Goal: Information Seeking & Learning: Learn about a topic

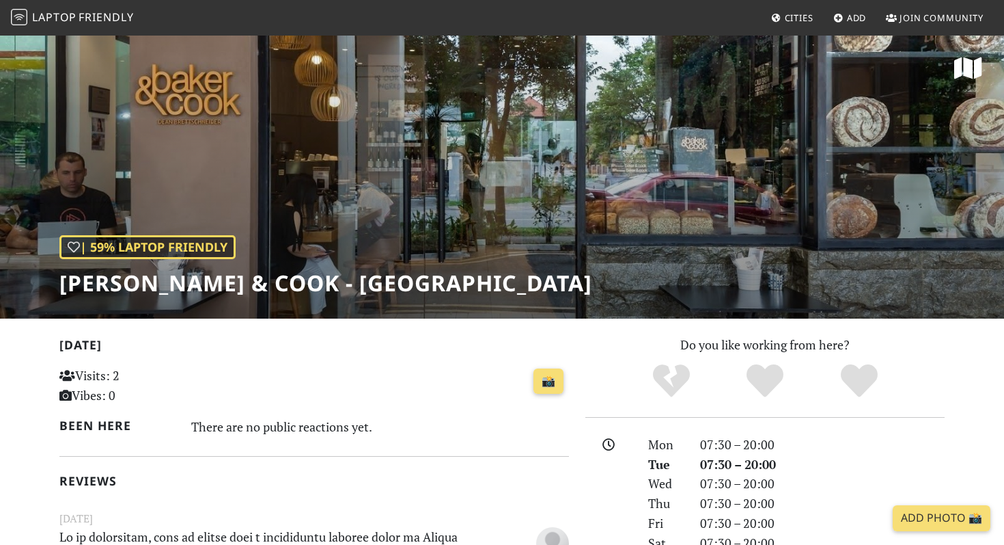
click at [278, 290] on h1 "Baker & Cook - Sunset Way" at bounding box center [325, 283] width 533 height 26
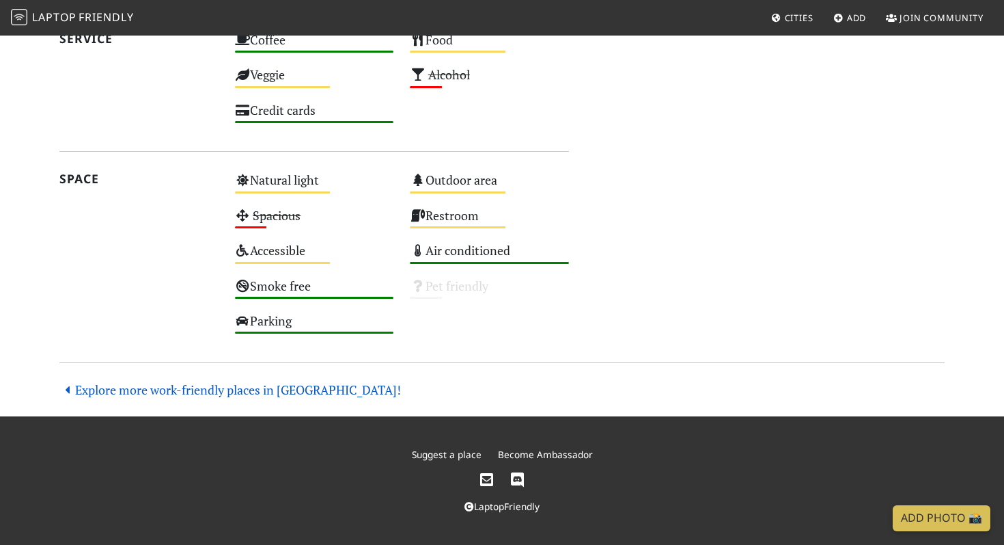
click at [253, 387] on link "Explore more work-friendly places in Singapore!" at bounding box center [230, 389] width 342 height 16
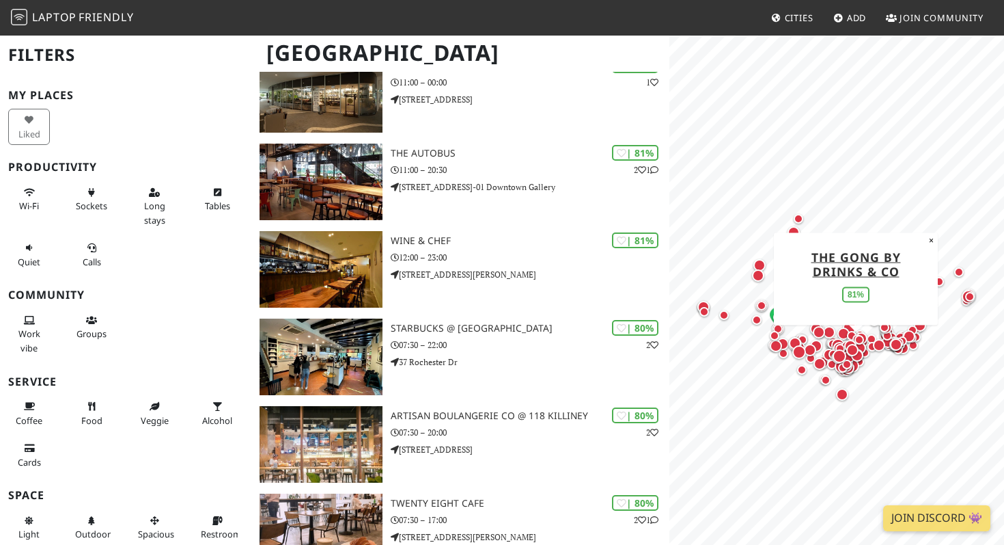
scroll to position [2037, 0]
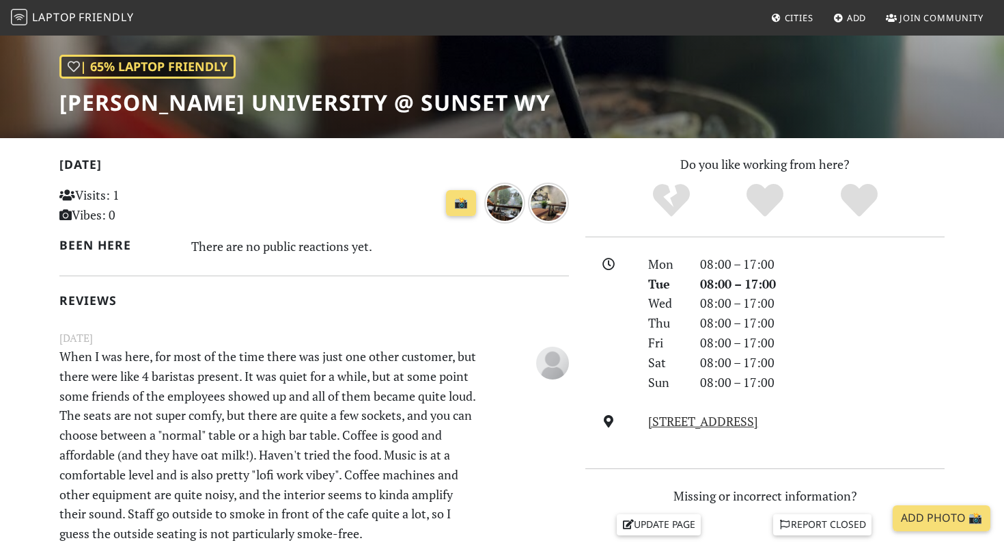
scroll to position [182, 0]
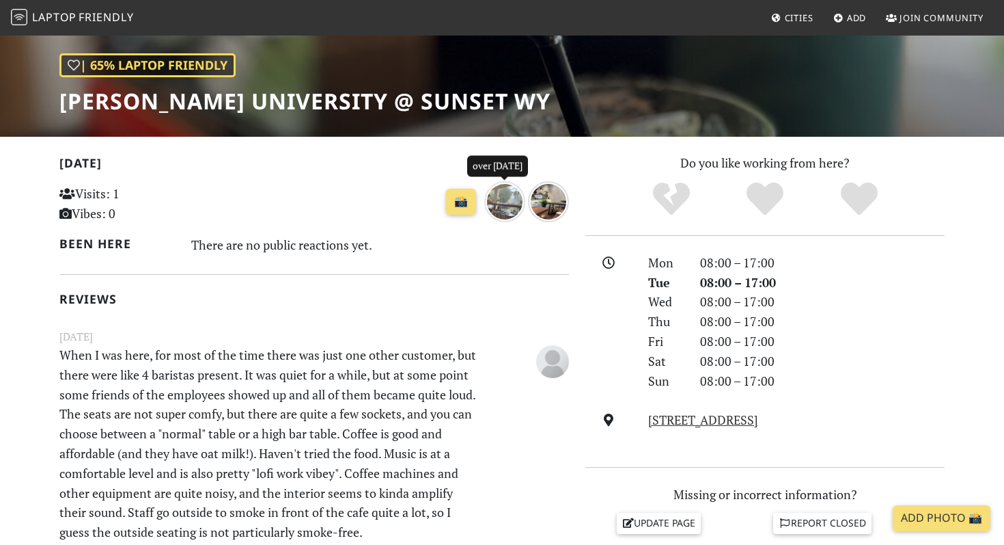
click at [513, 204] on img "over 1 year ago" at bounding box center [504, 201] width 41 height 41
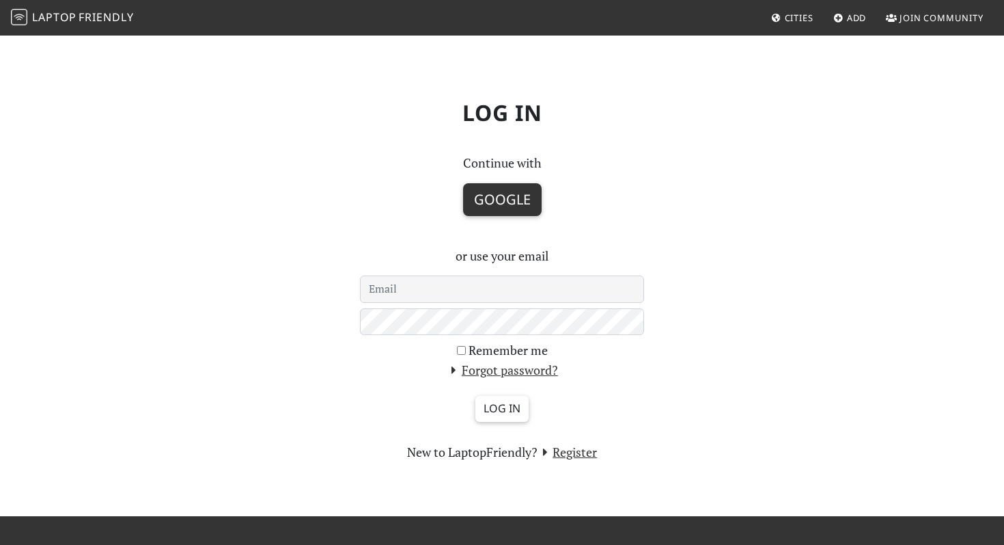
click at [507, 194] on button "Google" at bounding box center [502, 199] width 79 height 33
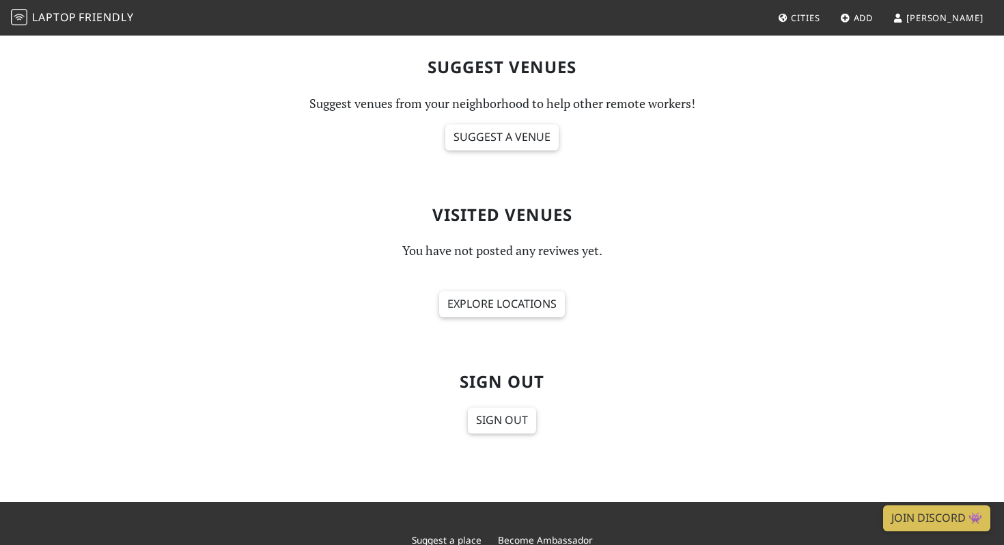
scroll to position [708, 0]
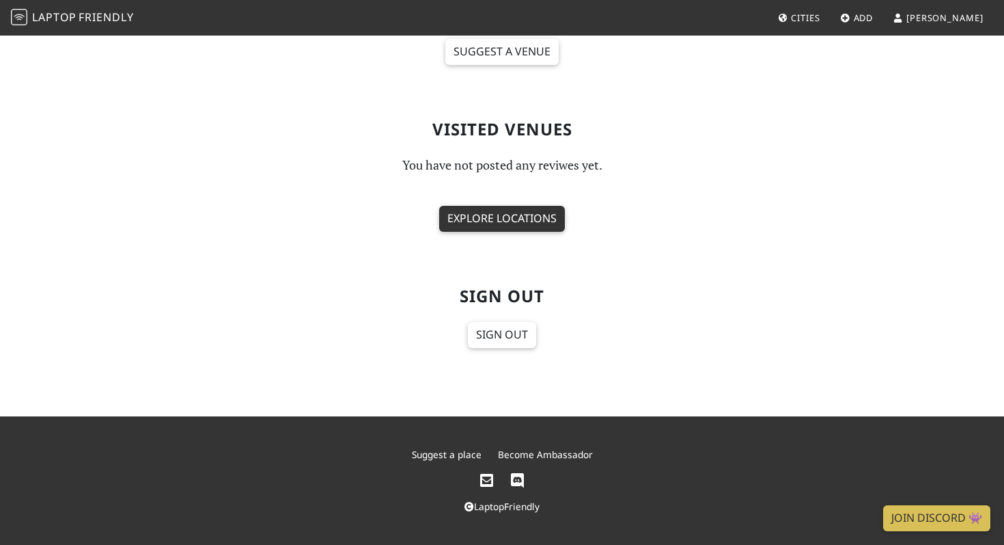
click at [505, 214] on link "Explore locations" at bounding box center [502, 219] width 126 height 26
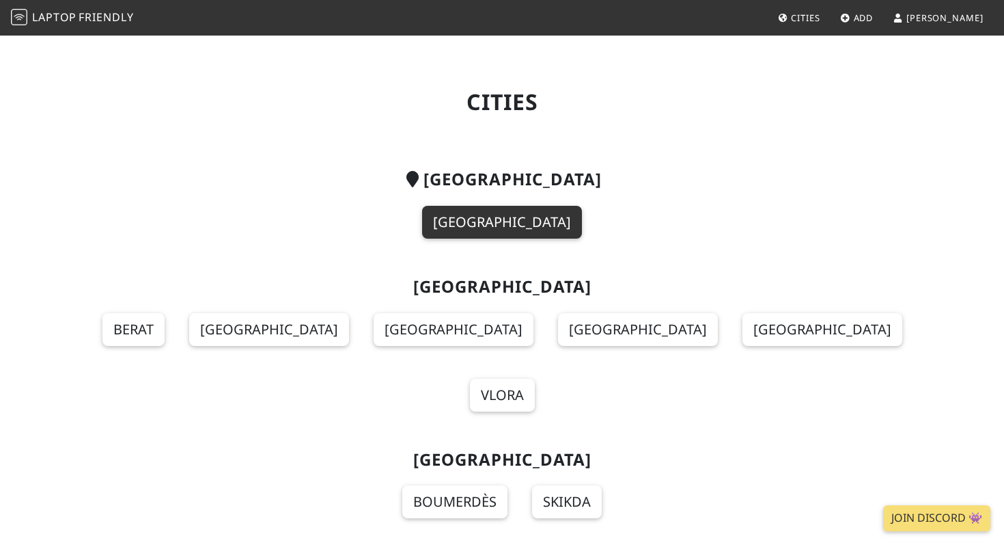
click at [532, 232] on link "[GEOGRAPHIC_DATA]" at bounding box center [502, 222] width 160 height 33
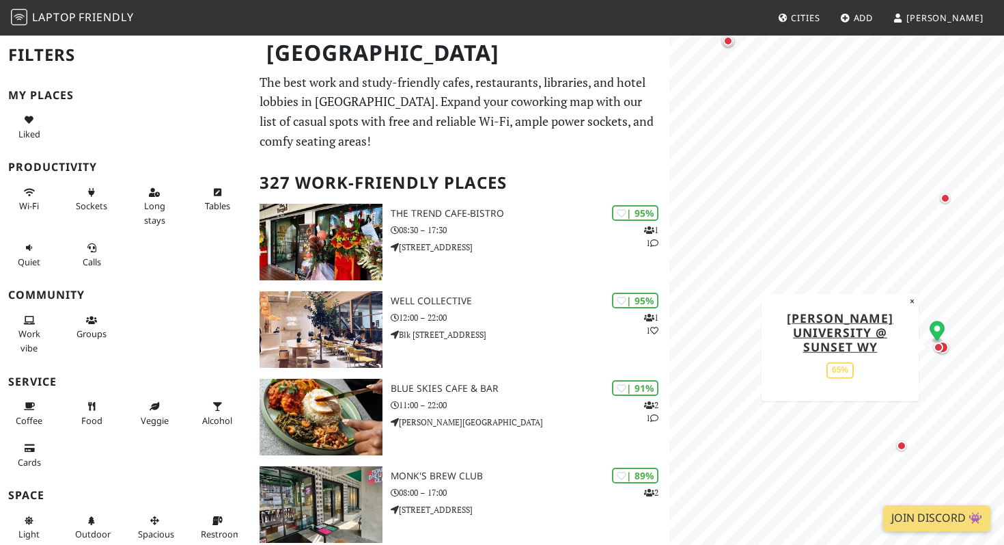
click at [948, 346] on div "Map marker" at bounding box center [943, 347] width 12 height 12
click at [940, 349] on div "Map marker" at bounding box center [939, 347] width 10 height 10
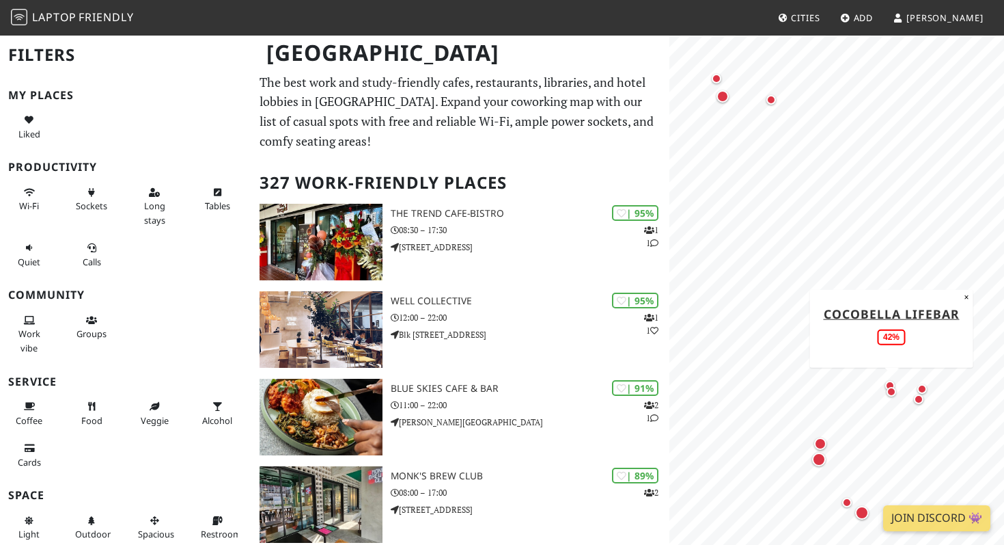
click at [891, 396] on div "Map marker" at bounding box center [892, 391] width 16 height 16
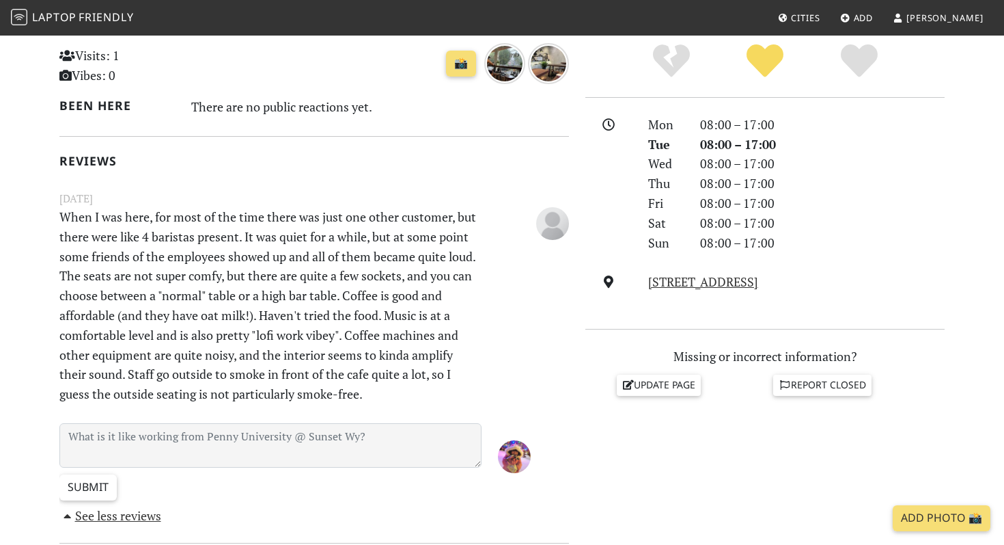
scroll to position [318, 0]
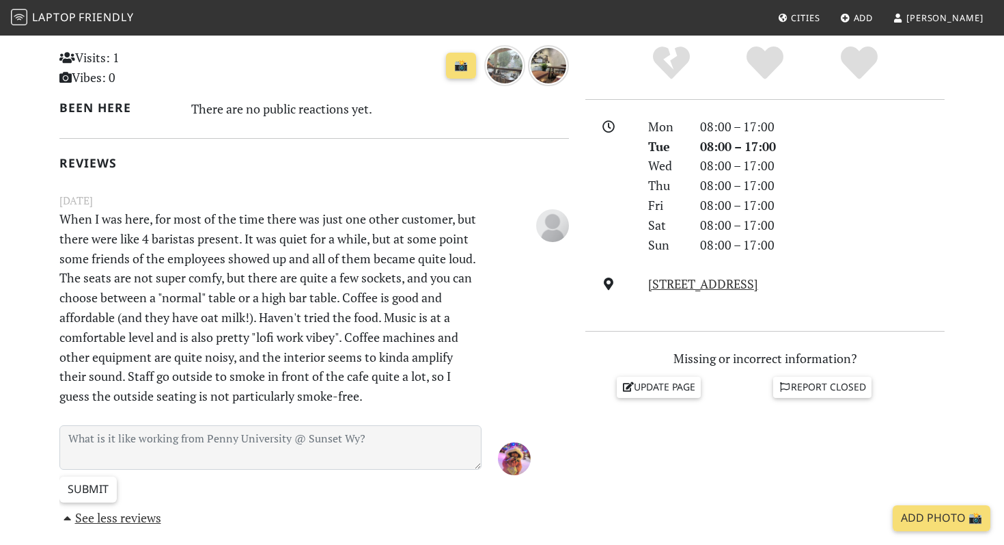
click at [510, 66] on img "over 1 year ago" at bounding box center [504, 65] width 41 height 41
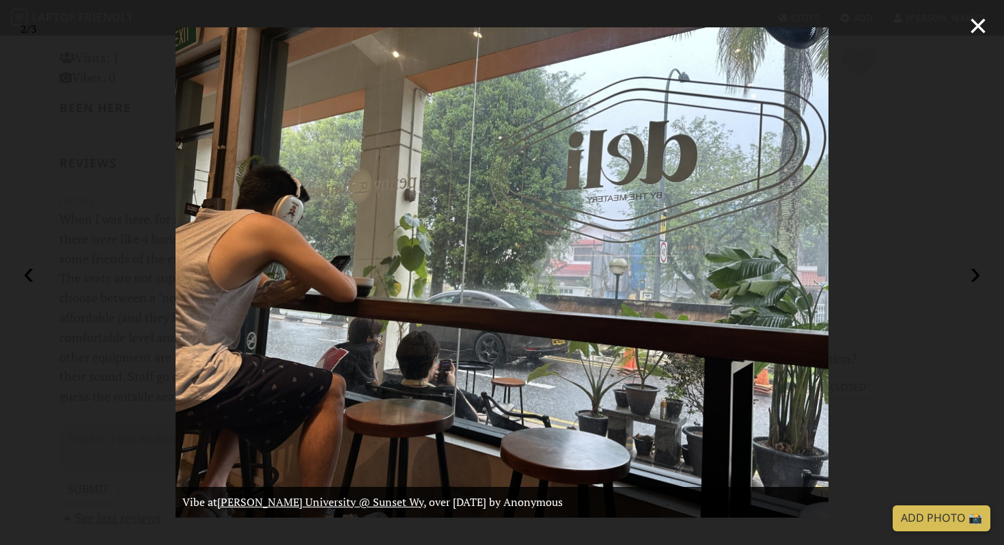
click at [922, 290] on div "× ‹ › Vibe at Penny University @ Sunset Wy , over 1 year ago by Anonymous 2 / 3" at bounding box center [502, 272] width 1004 height 545
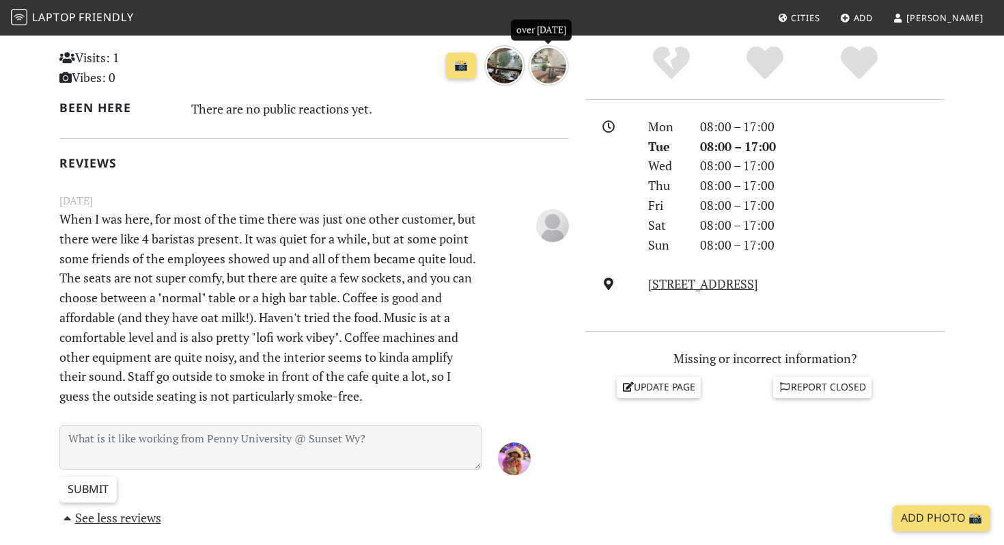
click at [550, 64] on img "over 1 year ago" at bounding box center [548, 65] width 41 height 41
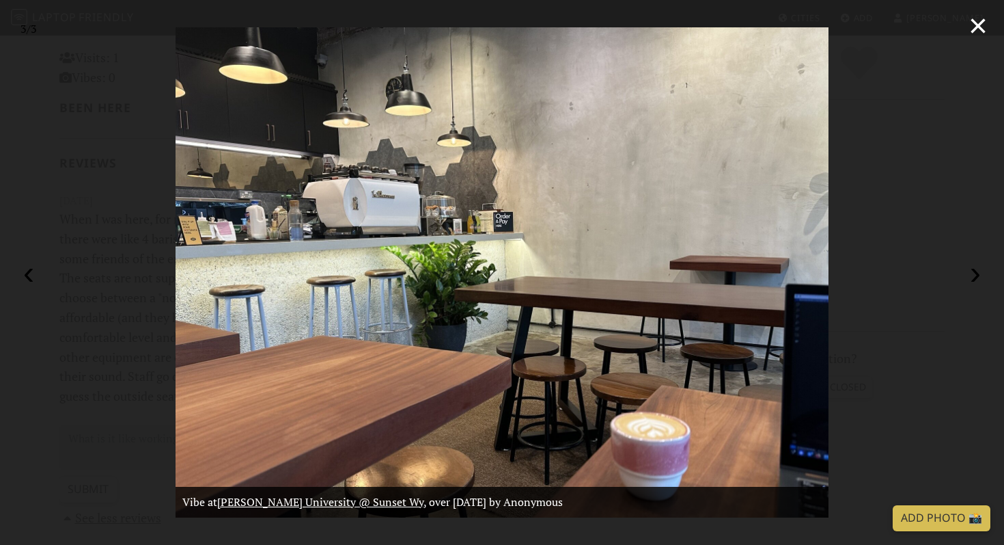
click at [948, 237] on div "× ‹ › 3 / 3 Vibe at Penny University @ Sunset Wy , over 1 year ago by Anonymous" at bounding box center [502, 272] width 1004 height 545
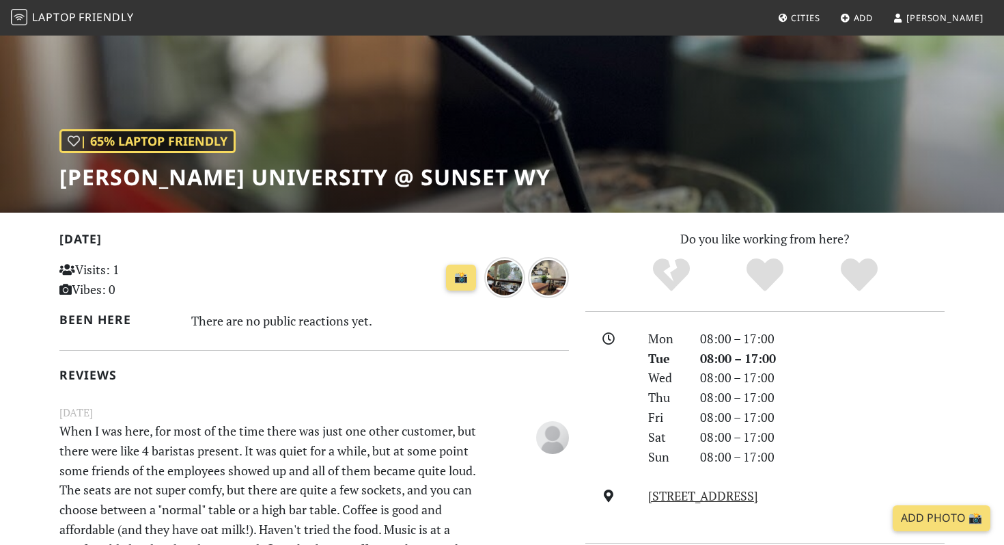
scroll to position [235, 0]
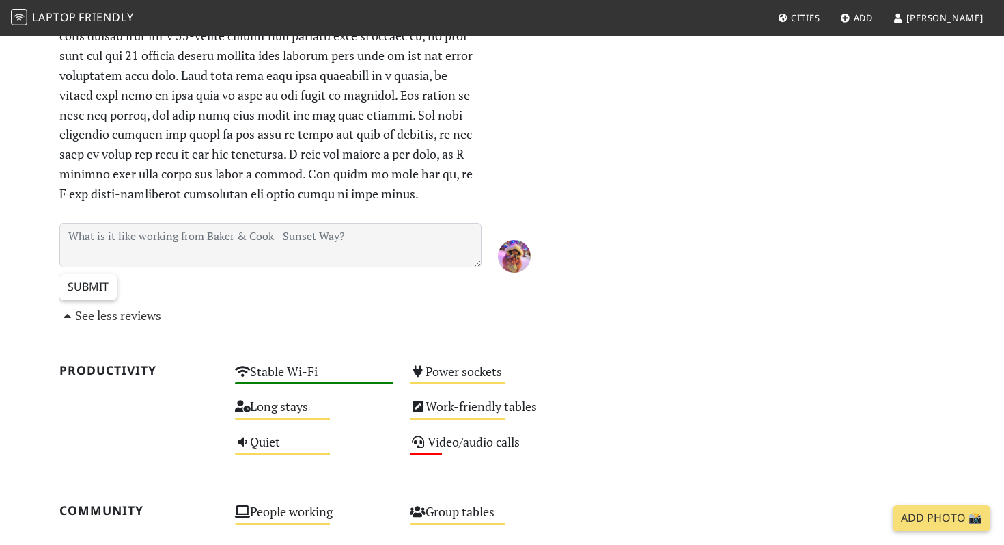
scroll to position [837, 0]
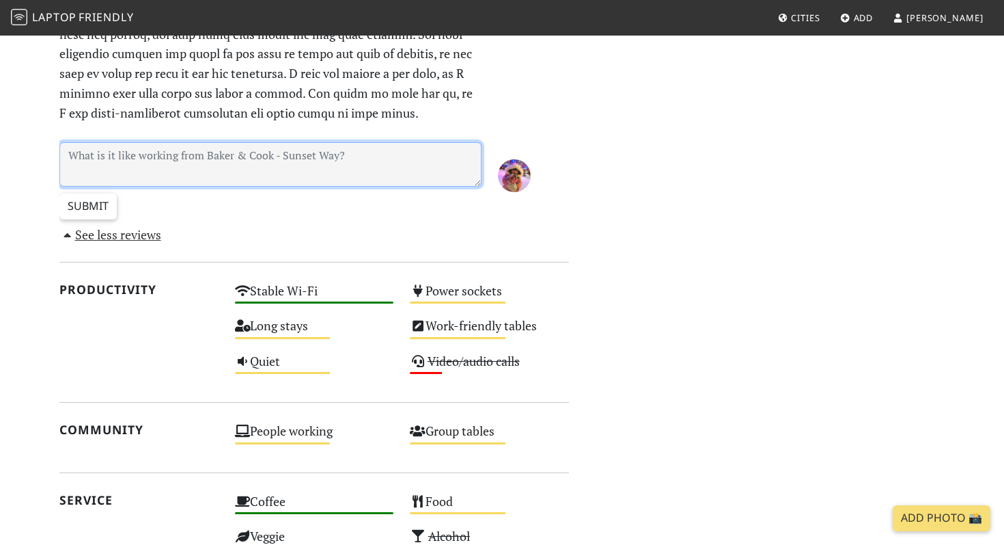
click at [210, 158] on textarea at bounding box center [270, 164] width 422 height 44
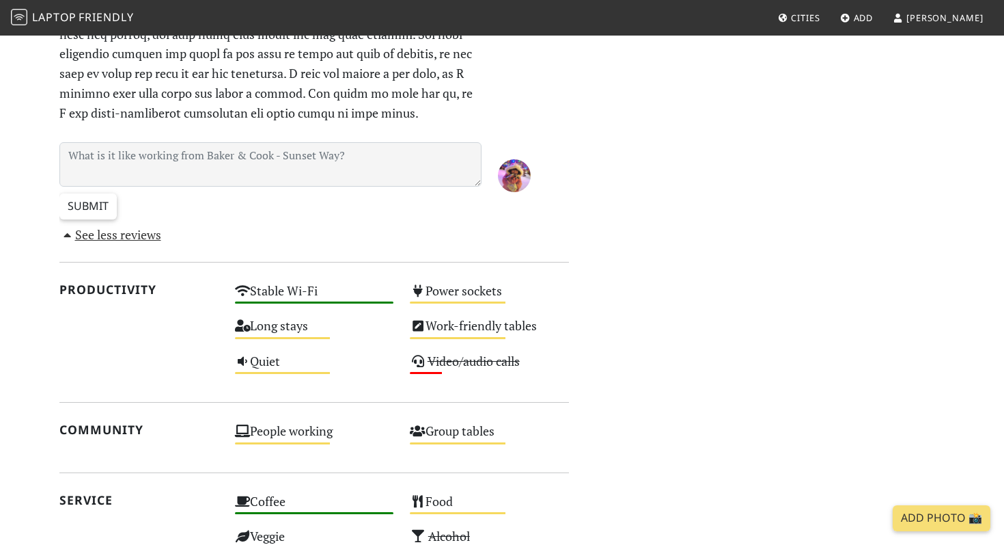
click at [172, 223] on form "Submit" at bounding box center [270, 183] width 422 height 83
click at [161, 232] on link "See less reviews" at bounding box center [110, 234] width 102 height 16
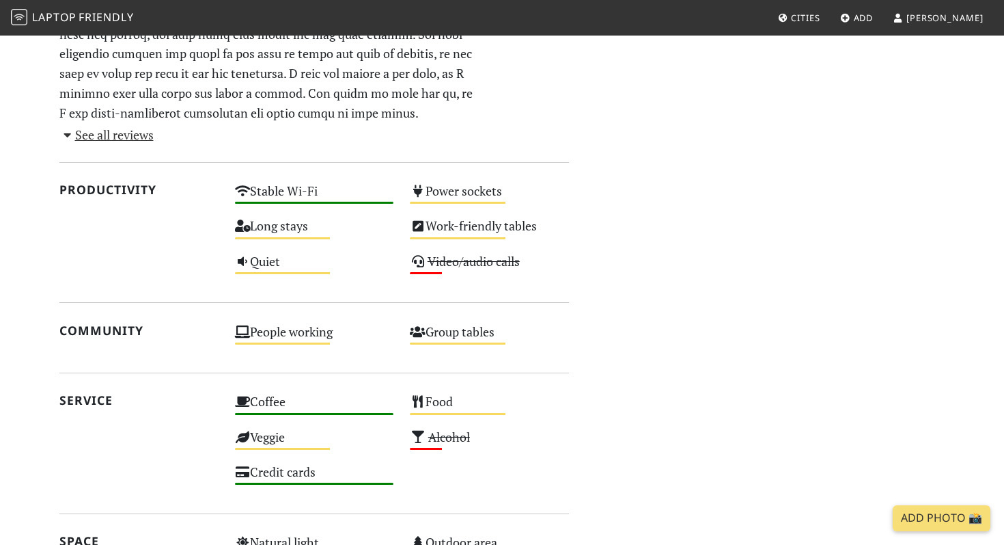
click at [142, 128] on link "See all reviews" at bounding box center [106, 134] width 94 height 16
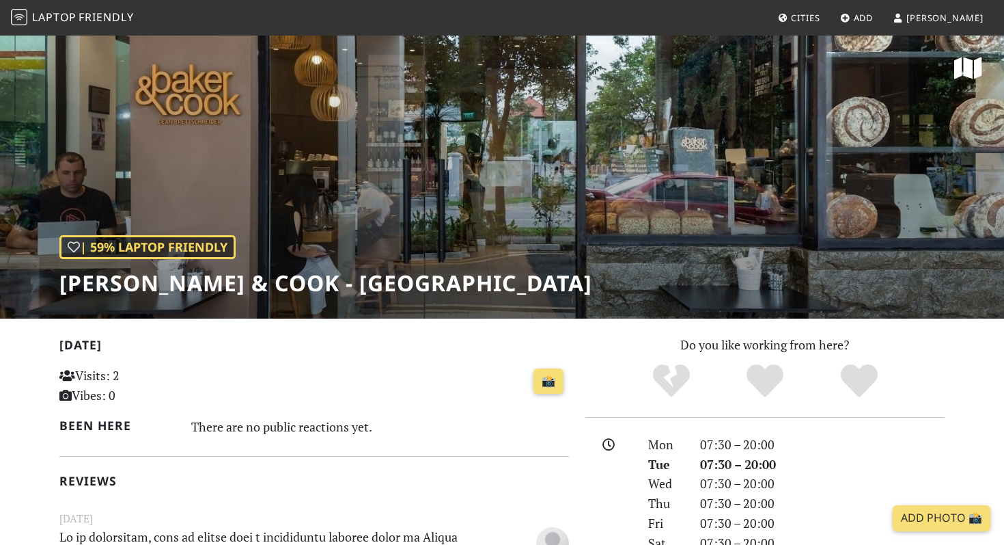
scroll to position [0, 0]
click at [419, 222] on div "| 59% Laptop Friendly [PERSON_NAME] & Cook - Sunset Way" at bounding box center [502, 176] width 1004 height 284
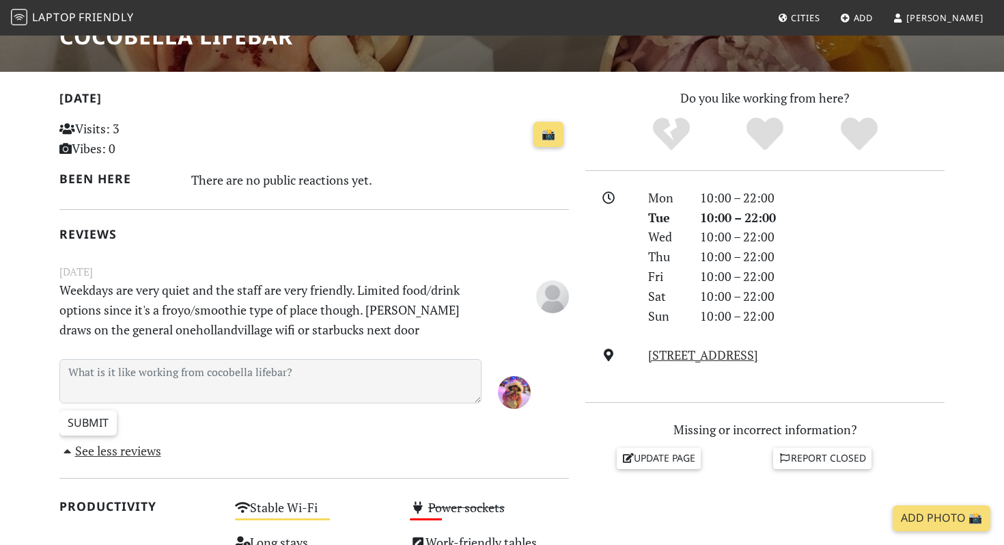
scroll to position [377, 0]
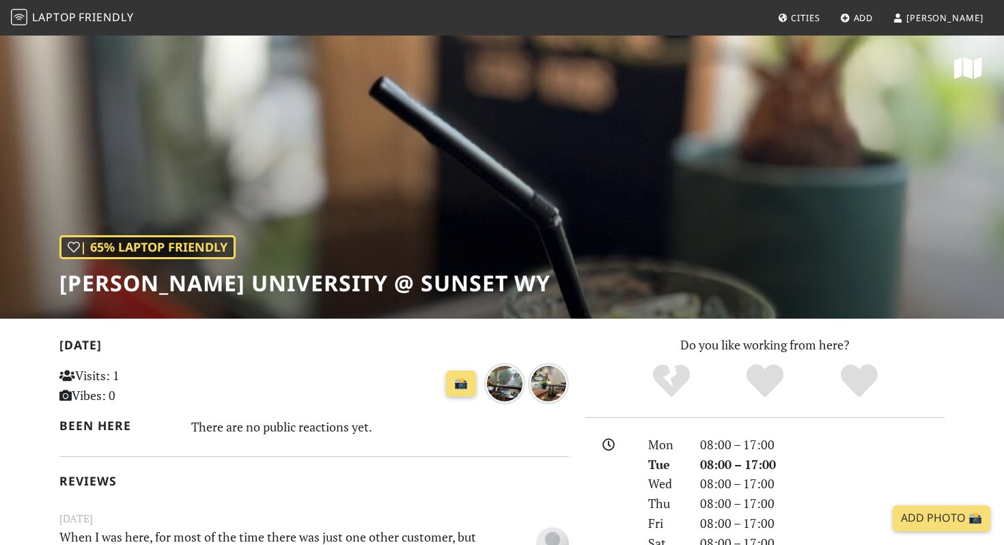
scroll to position [182, 0]
